Goal: Transaction & Acquisition: Purchase product/service

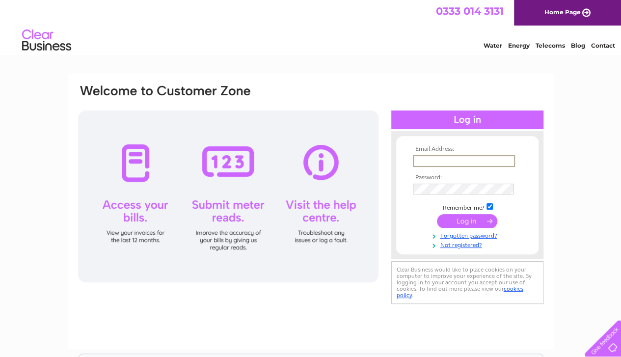
type input "[EMAIL_ADDRESS][DOMAIN_NAME]"
click at [437, 215] on input "submit" at bounding box center [467, 222] width 60 height 14
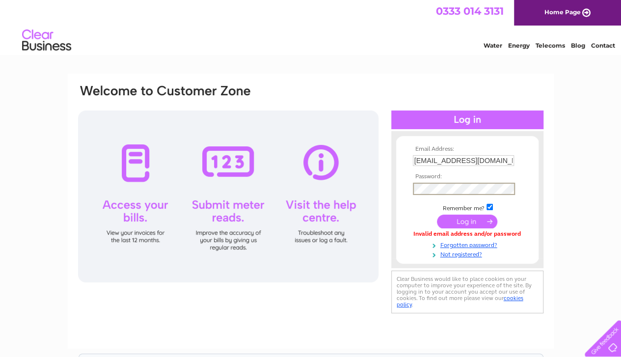
click at [437, 215] on input "submit" at bounding box center [467, 222] width 60 height 14
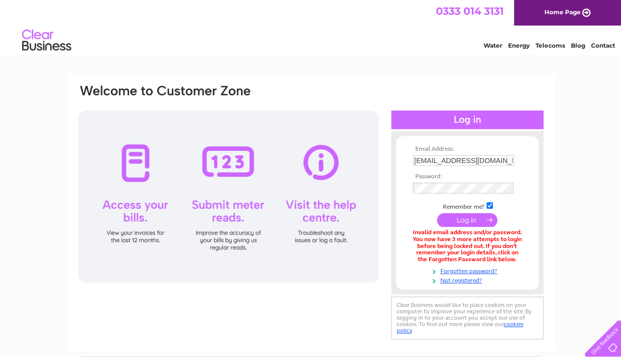
drag, startPoint x: 619, startPoint y: 2, endPoint x: 436, endPoint y: 70, distance: 195.5
click at [436, 57] on html "0333 014 3131 Home Page Water Energy Telecoms Blog Contact" at bounding box center [310, 28] width 621 height 57
click at [459, 279] on link "Not registered?" at bounding box center [468, 279] width 111 height 9
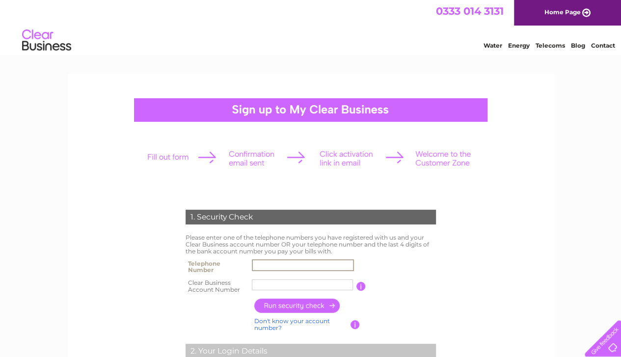
click at [277, 265] on input "text" at bounding box center [303, 265] width 102 height 12
type input "01413410010"
click at [290, 284] on input "Ski 'n' B" at bounding box center [302, 284] width 101 height 11
type input "S"
type input "441765"
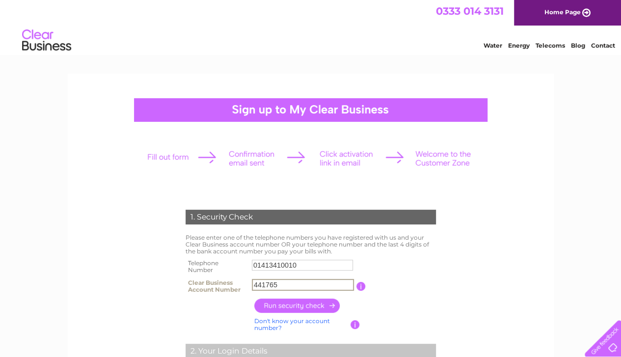
click at [301, 309] on input "button" at bounding box center [297, 306] width 86 height 14
type input "**********"
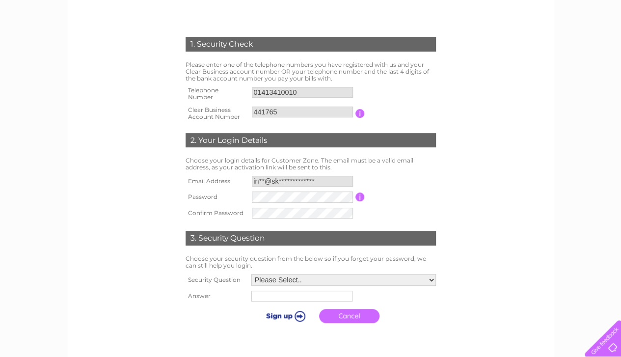
scroll to position [175, 0]
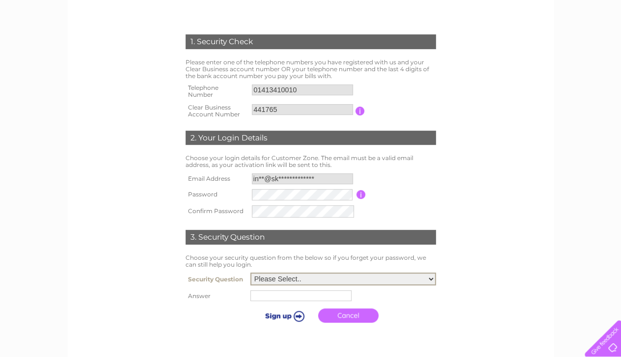
click at [428, 278] on select "Please Select.. In what town or city was your first job? In what town or city d…" at bounding box center [344, 279] width 186 height 13
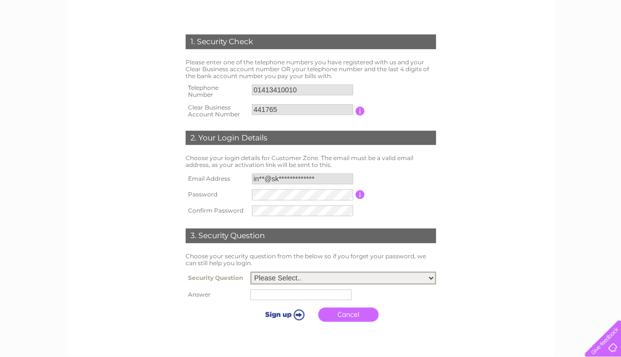
select select "5"
click at [251, 272] on select "Please Select.. In what town or city was your first job? In what town or city d…" at bounding box center [344, 278] width 186 height 13
click at [294, 297] on input "text" at bounding box center [301, 294] width 101 height 11
type input "Casper"
click at [284, 315] on input "submit" at bounding box center [284, 313] width 60 height 14
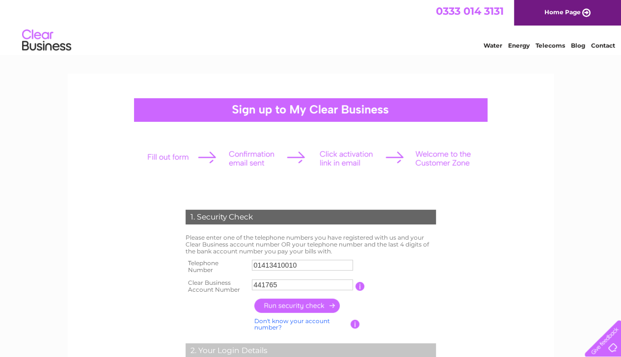
click at [557, 14] on link "Home Page" at bounding box center [567, 13] width 107 height 26
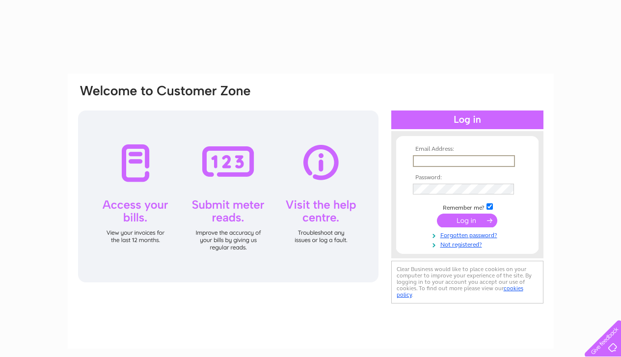
click at [421, 159] on input "text" at bounding box center [464, 161] width 102 height 12
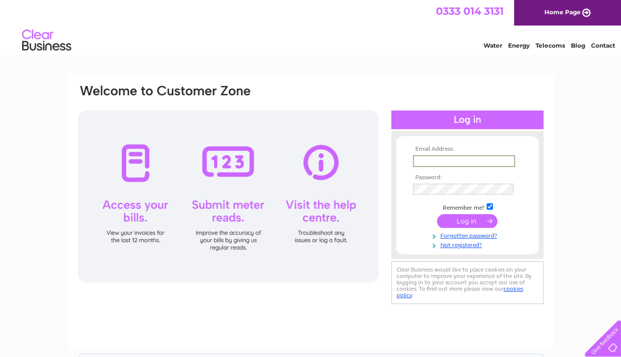
type input "[EMAIL_ADDRESS][DOMAIN_NAME]"
click at [514, 188] on nordpass-icon at bounding box center [514, 188] width 0 height 8
click at [475, 220] on input "submit" at bounding box center [467, 222] width 60 height 14
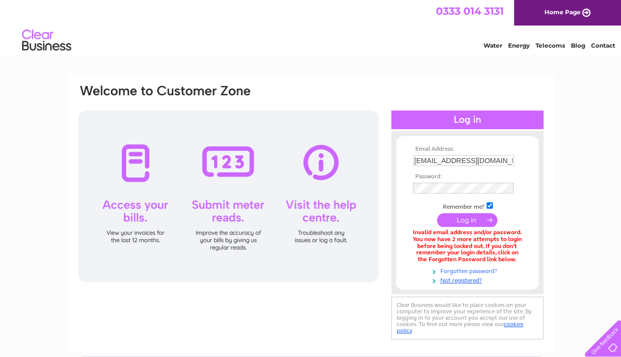
click at [464, 272] on link "Forgotten password?" at bounding box center [468, 270] width 111 height 9
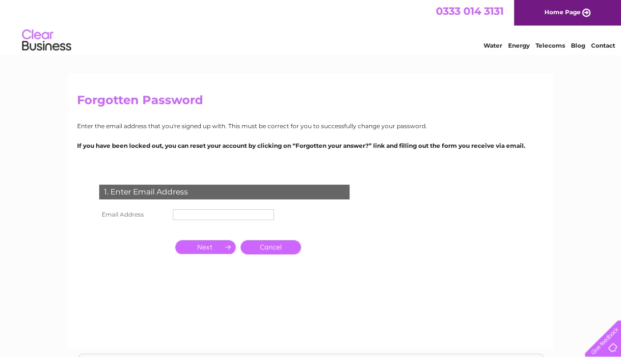
click at [201, 216] on input "text" at bounding box center [223, 214] width 101 height 11
type input "info@ski-board.co.uk"
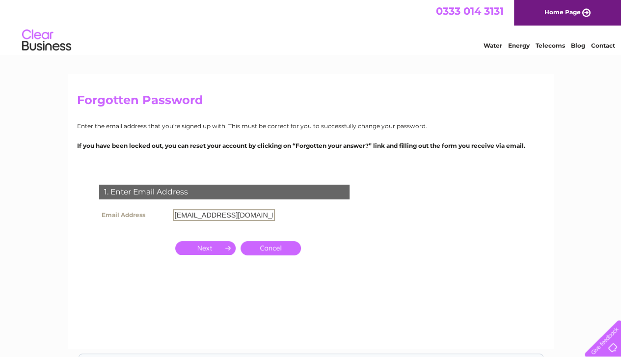
click at [221, 250] on input "button" at bounding box center [205, 248] width 60 height 14
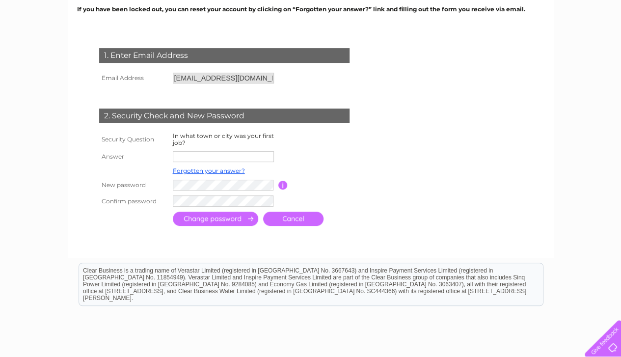
scroll to position [137, 0]
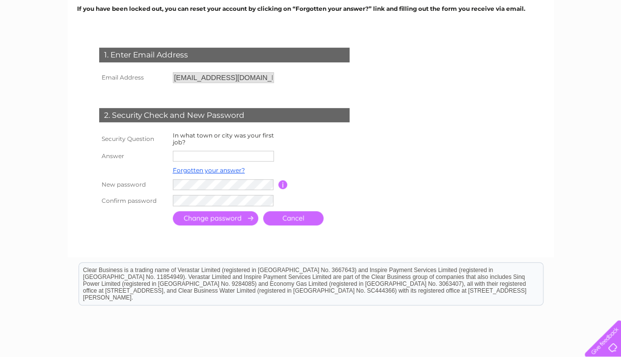
click at [225, 156] on input "text" at bounding box center [223, 156] width 101 height 11
type input "Glasgow"
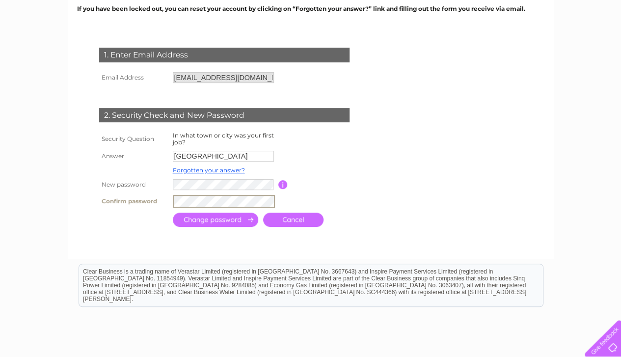
click at [198, 221] on input "submit" at bounding box center [215, 220] width 85 height 14
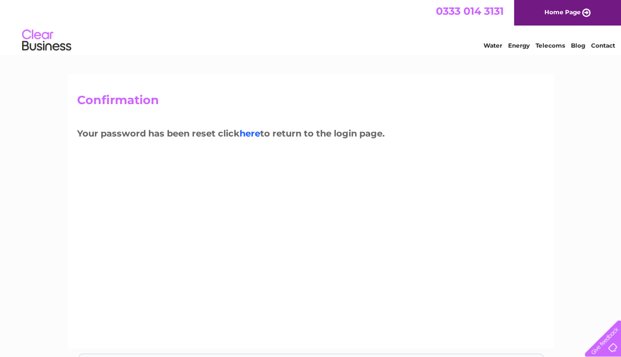
click at [251, 132] on link "here" at bounding box center [250, 133] width 21 height 11
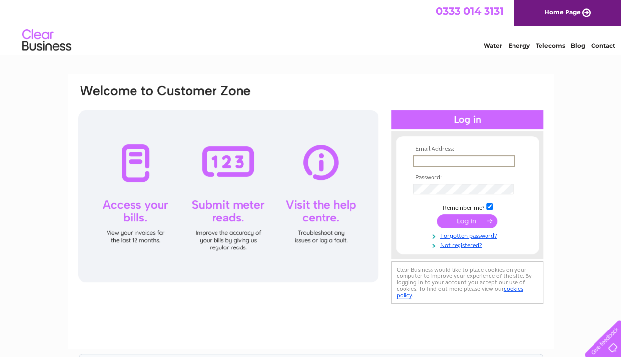
type input "[EMAIL_ADDRESS][DOMAIN_NAME]"
click at [463, 223] on input "submit" at bounding box center [467, 222] width 60 height 14
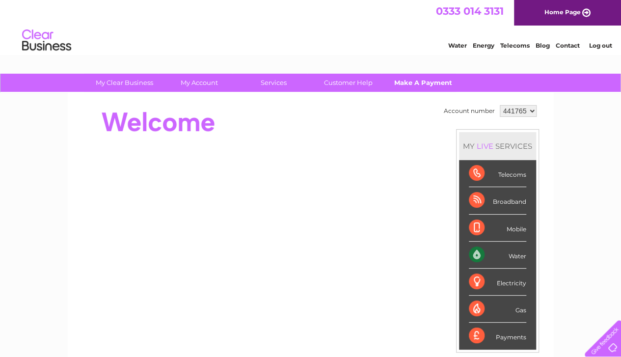
click at [421, 81] on link "Make A Payment" at bounding box center [423, 83] width 81 height 18
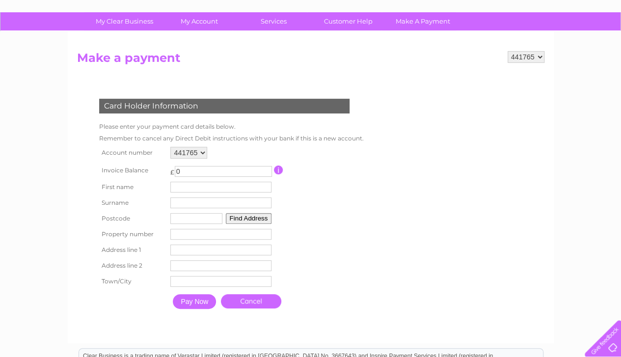
scroll to position [62, 0]
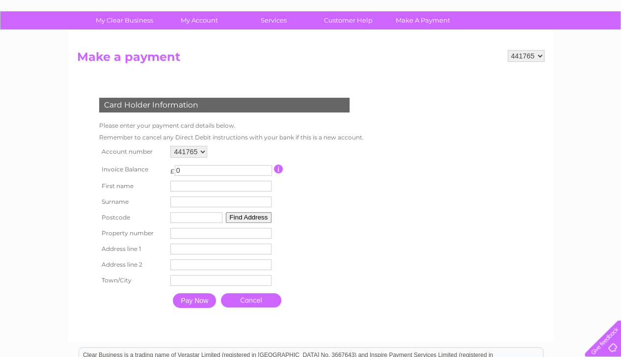
click at [188, 166] on input "0" at bounding box center [223, 170] width 97 height 11
click at [267, 173] on input "165" at bounding box center [223, 170] width 97 height 11
type input "165.75"
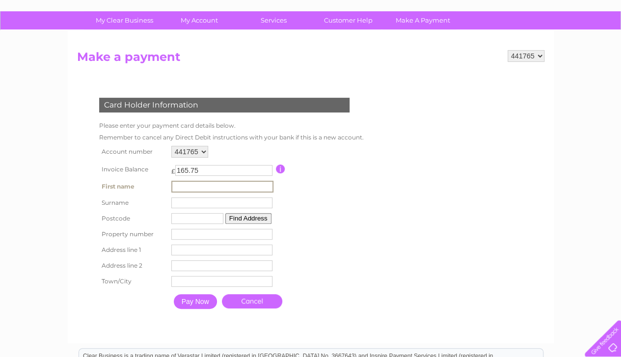
click at [195, 188] on input "text" at bounding box center [222, 187] width 102 height 12
type input "[PERSON_NAME]"
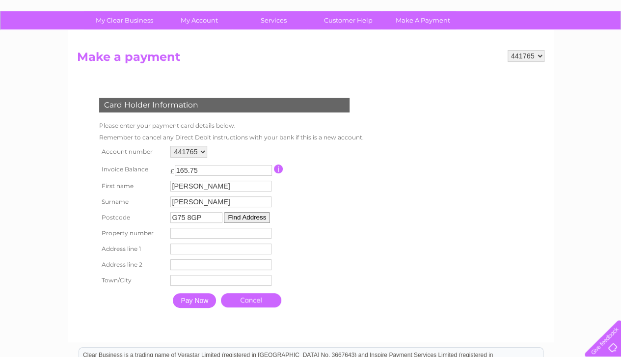
type input "G75 8GP"
click at [179, 235] on input "number" at bounding box center [220, 233] width 101 height 11
type input "2"
type input "[GEOGRAPHIC_DATA]"
type input "East Kilbride"
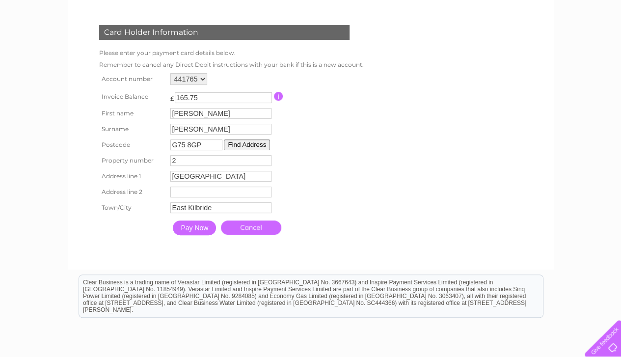
scroll to position [137, 0]
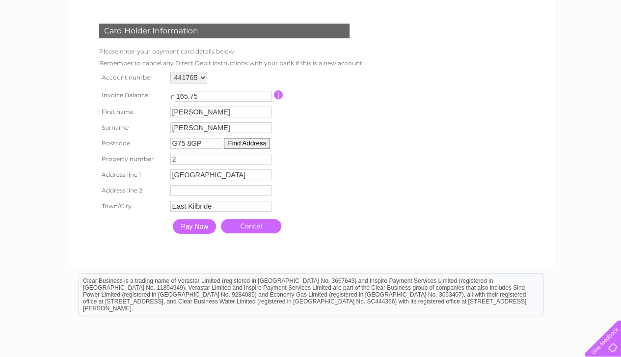
click at [240, 144] on button "Find Address" at bounding box center [247, 143] width 46 height 11
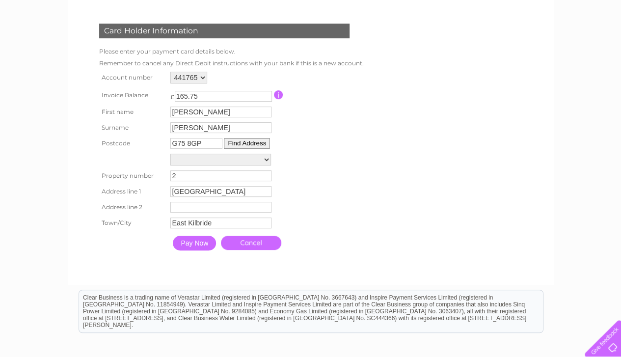
click at [268, 158] on select "[GEOGRAPHIC_DATA] [GEOGRAPHIC_DATA][STREET_ADDRESS][GEOGRAPHIC_DATA]" at bounding box center [220, 160] width 101 height 12
select select "[STREET_ADDRESS]"
click at [170, 154] on select "[GEOGRAPHIC_DATA] [GEOGRAPHIC_DATA][STREET_ADDRESS][GEOGRAPHIC_DATA]" at bounding box center [220, 160] width 101 height 13
type input "[GEOGRAPHIC_DATA]"
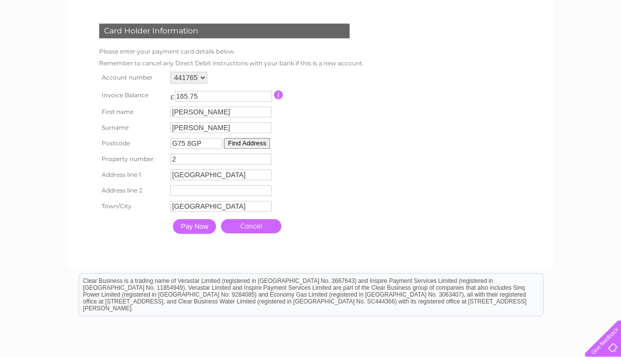
click at [195, 229] on input "Pay Now" at bounding box center [194, 226] width 43 height 15
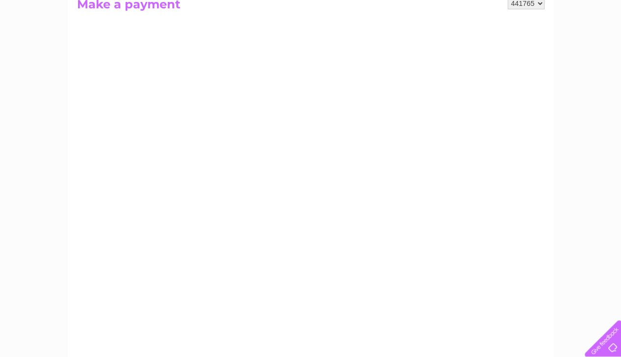
scroll to position [117, 0]
